Goal: Navigation & Orientation: Find specific page/section

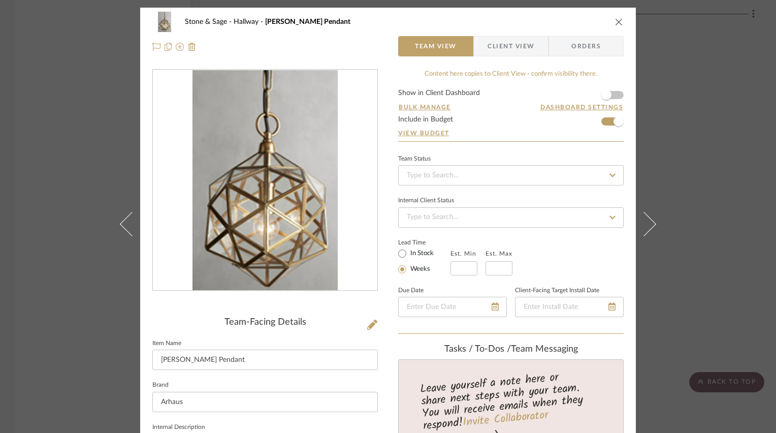
click at [620, 23] on icon "close" at bounding box center [619, 22] width 8 height 8
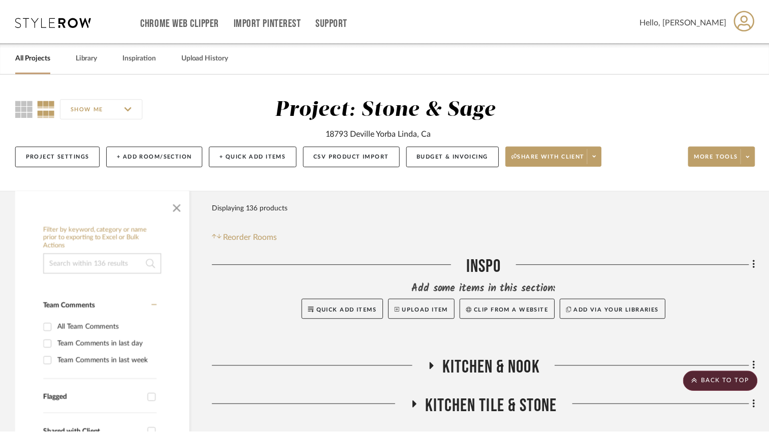
scroll to position [2279, 0]
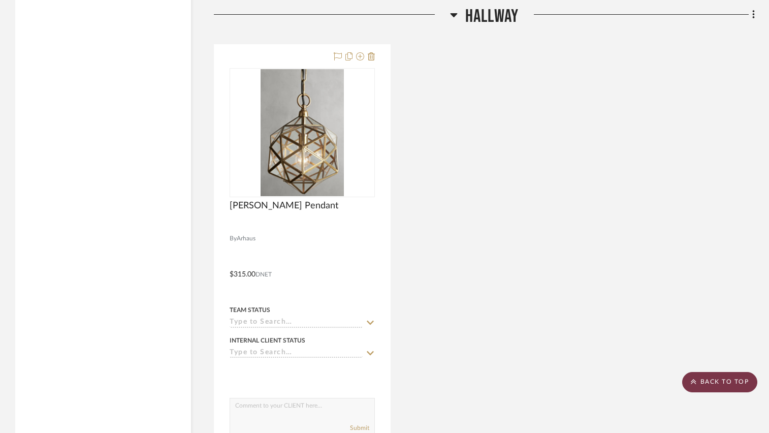
click at [698, 377] on scroll-to-top-button "BACK TO TOP" at bounding box center [719, 382] width 75 height 20
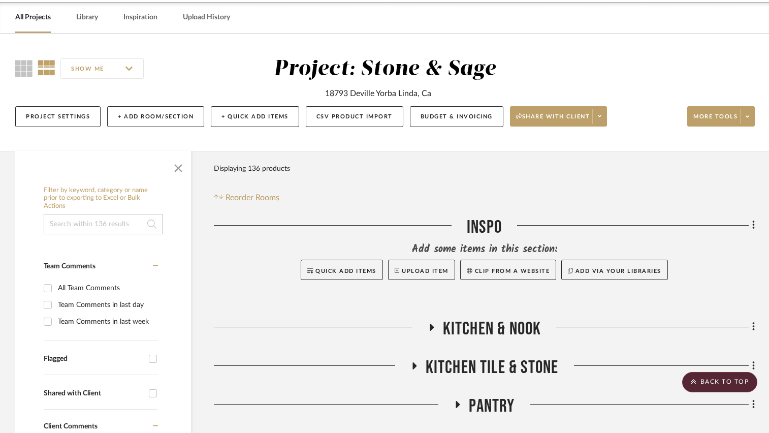
scroll to position [0, 0]
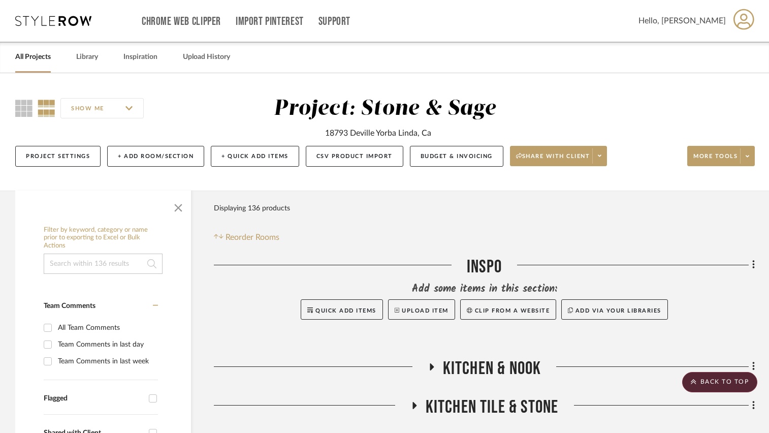
click at [46, 60] on link "All Projects" at bounding box center [33, 57] width 36 height 14
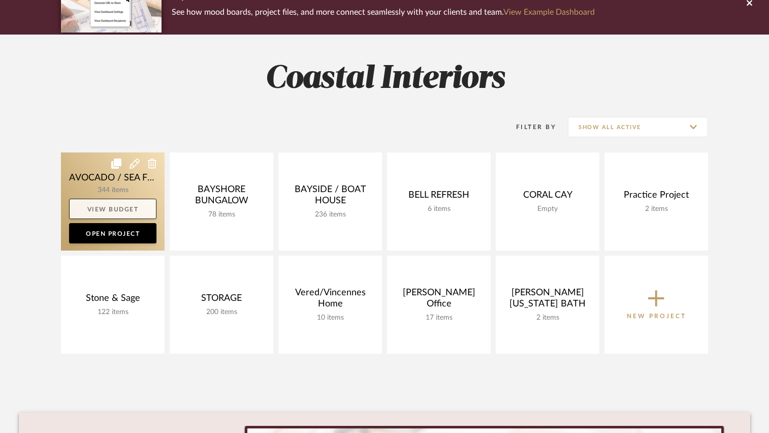
scroll to position [102, 0]
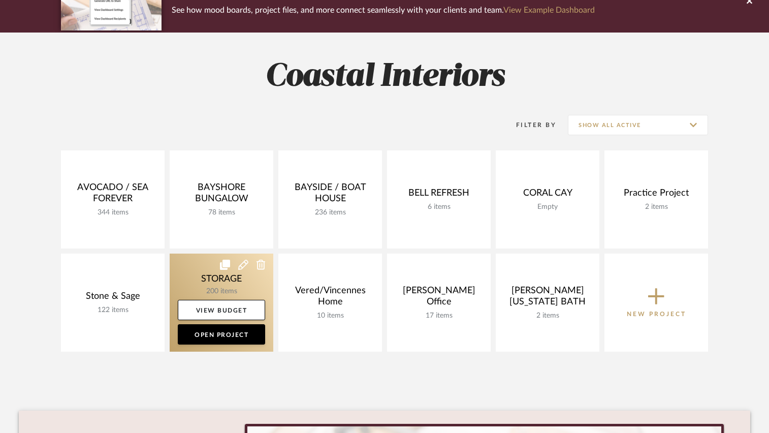
click at [239, 282] on link at bounding box center [222, 302] width 104 height 98
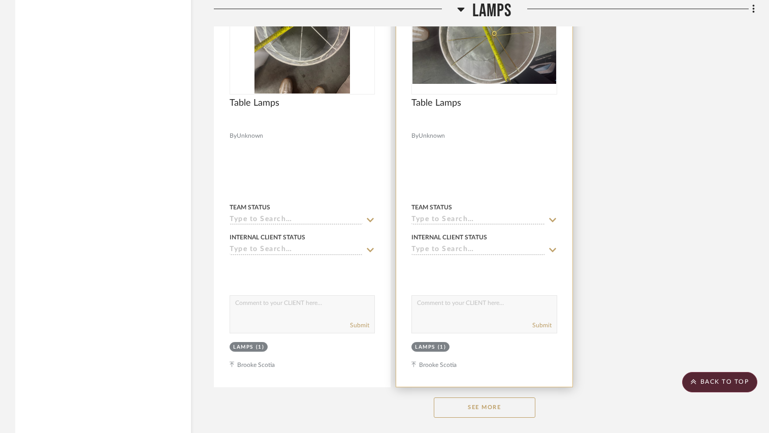
scroll to position [10461, 0]
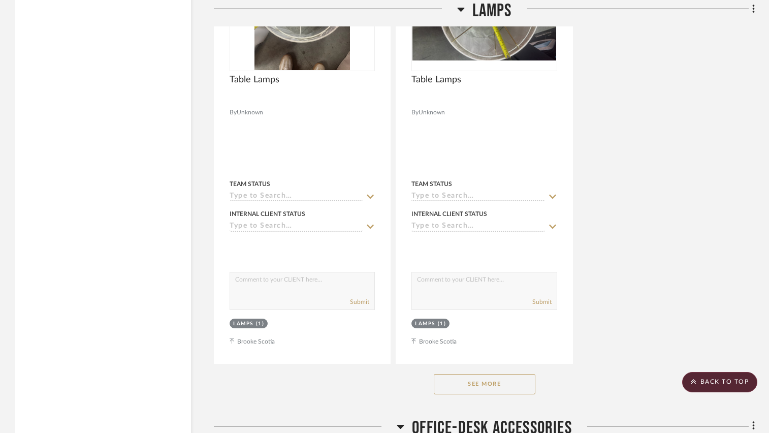
click at [504, 393] on button "See More" at bounding box center [485, 384] width 102 height 20
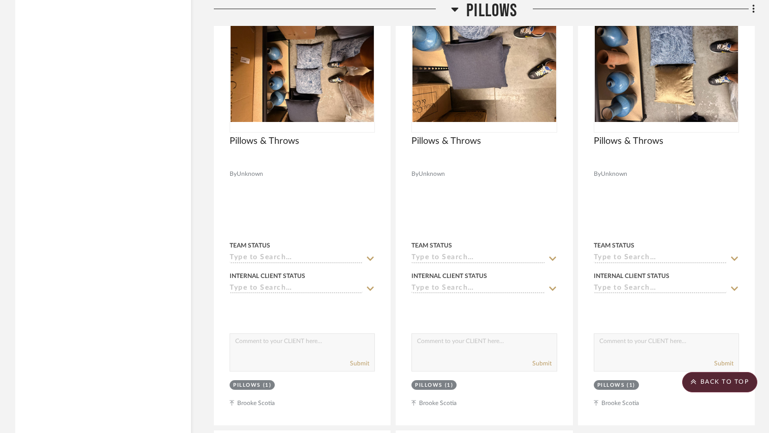
scroll to position [14269, 0]
